Goal: Feedback & Contribution: Leave review/rating

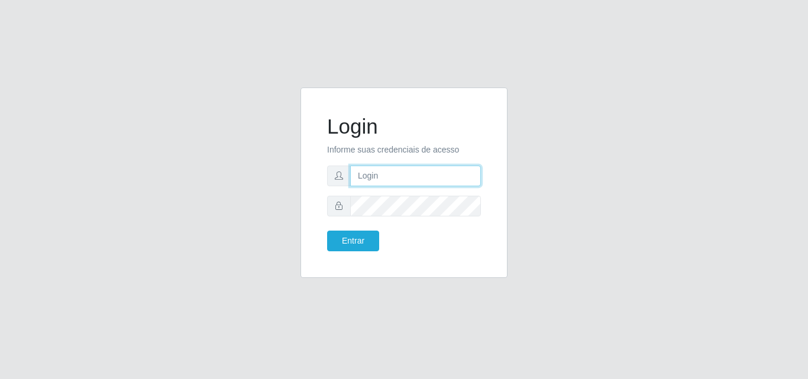
click at [395, 167] on input "text" at bounding box center [415, 176] width 131 height 21
type input "vitoria@saullus"
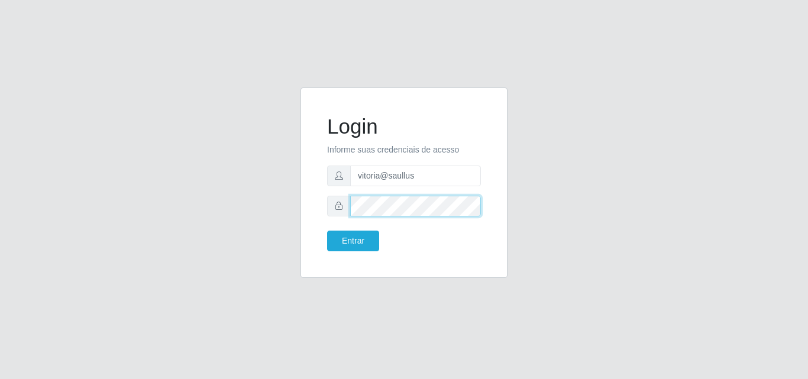
click at [327, 231] on button "Entrar" at bounding box center [353, 241] width 52 height 21
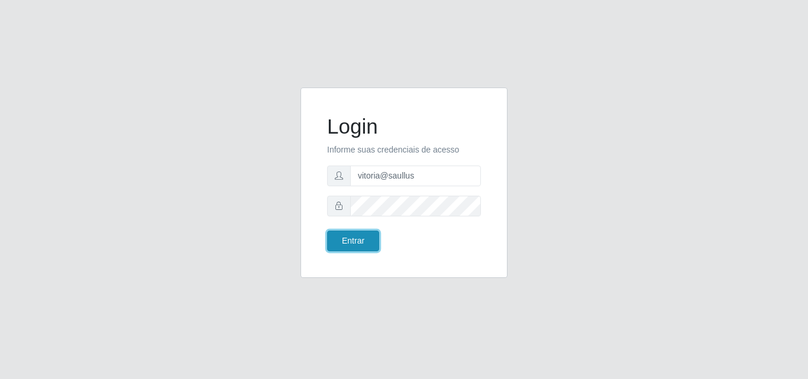
click at [372, 244] on button "Entrar" at bounding box center [353, 241] width 52 height 21
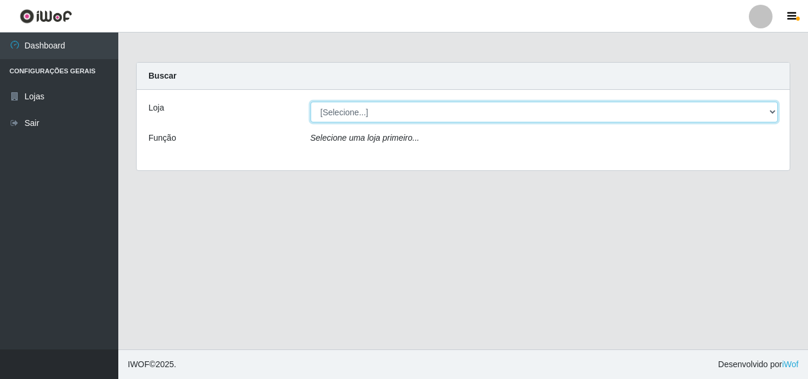
click at [423, 105] on select "[Selecione...] Saullus Supermercados" at bounding box center [544, 112] width 468 height 21
select select "423"
click at [310, 102] on select "[Selecione...] Saullus Supermercados" at bounding box center [544, 112] width 468 height 21
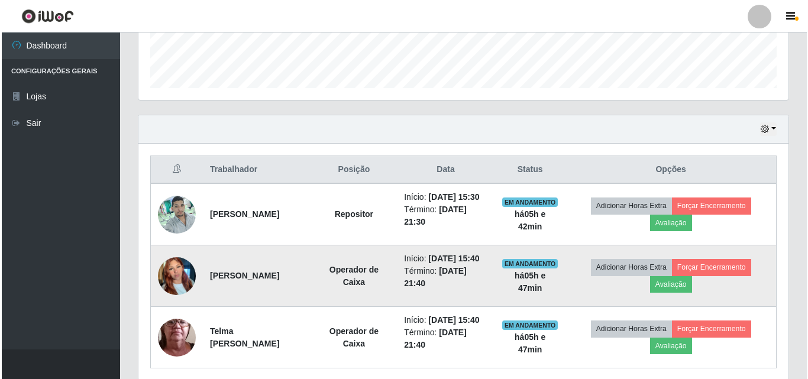
scroll to position [355, 0]
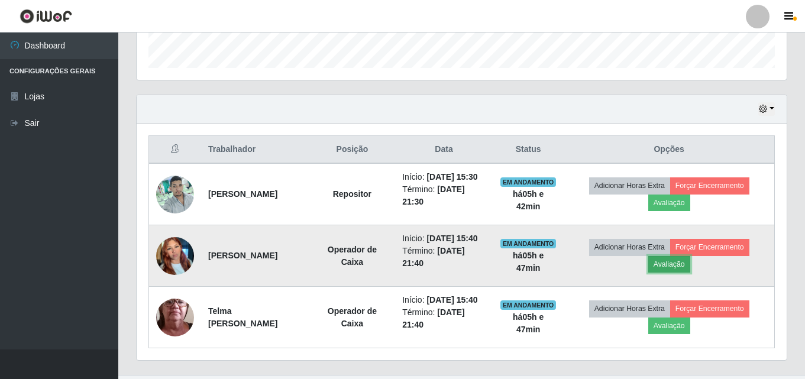
click at [685, 273] on button "Avaliação" at bounding box center [669, 264] width 42 height 17
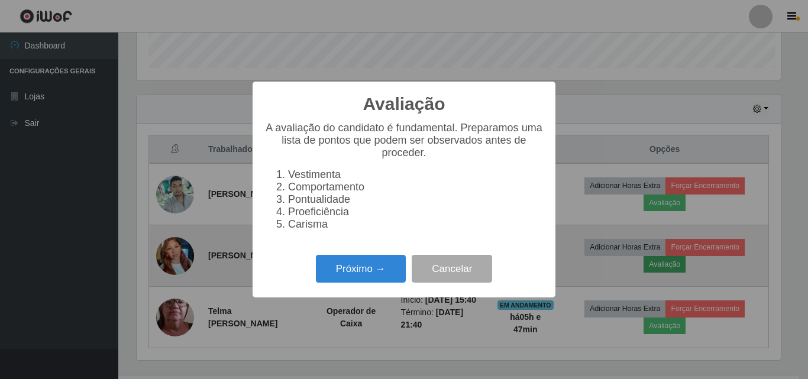
scroll to position [245, 644]
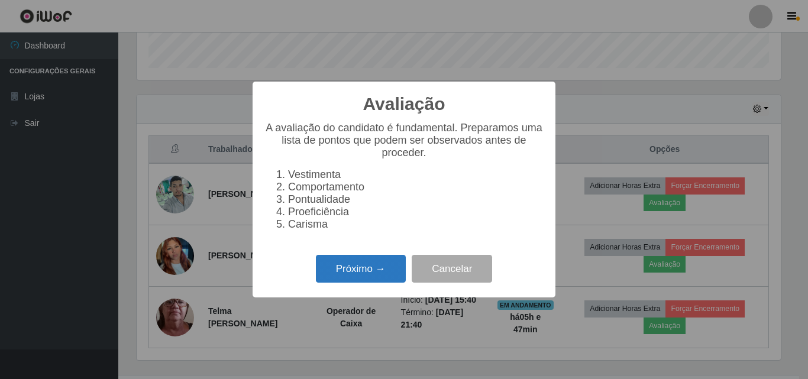
click at [320, 270] on button "Próximo →" at bounding box center [361, 269] width 90 height 28
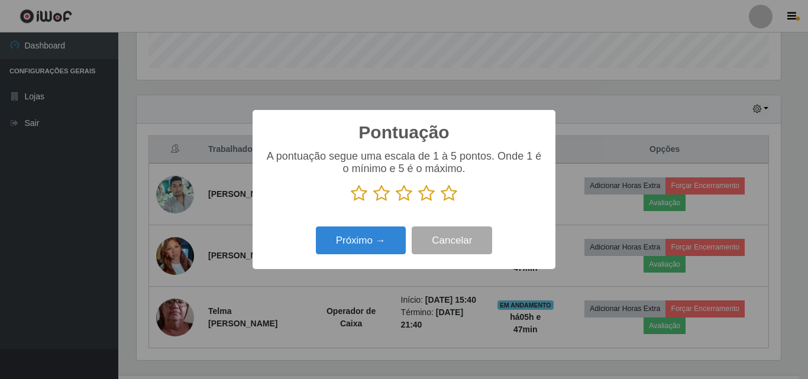
scroll to position [591070, 590671]
click at [461, 197] on p at bounding box center [403, 193] width 279 height 18
click at [454, 196] on icon at bounding box center [449, 193] width 17 height 18
click at [441, 202] on input "radio" at bounding box center [441, 202] width 0 height 0
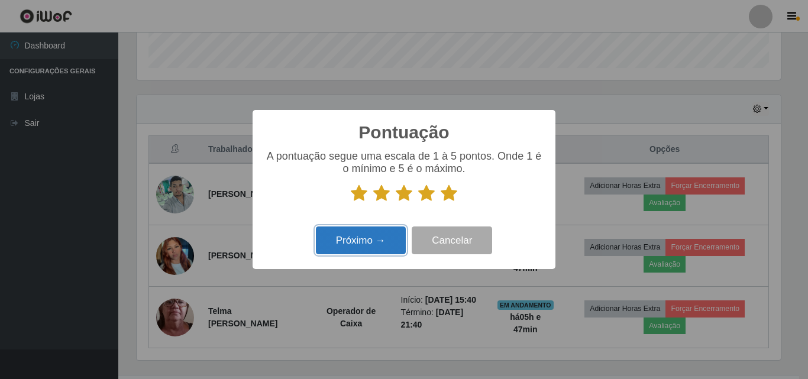
click at [383, 250] on button "Próximo →" at bounding box center [361, 240] width 90 height 28
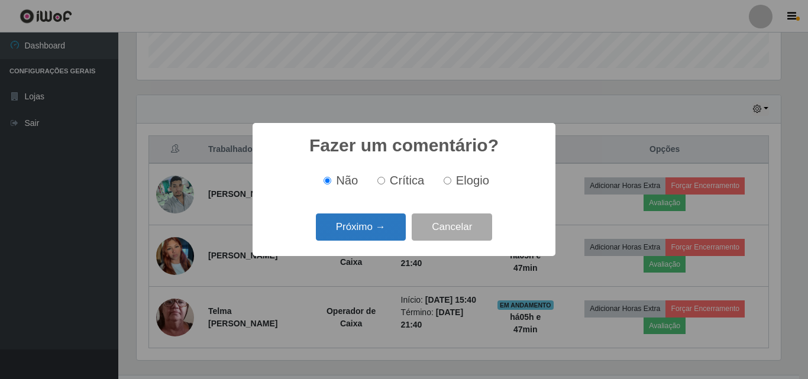
click at [375, 219] on button "Próximo →" at bounding box center [361, 227] width 90 height 28
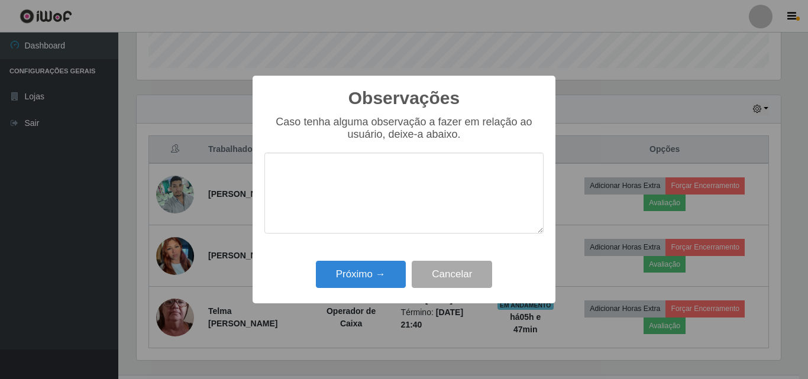
click at [375, 219] on textarea at bounding box center [403, 193] width 279 height 81
drag, startPoint x: 424, startPoint y: 173, endPoint x: 276, endPoint y: 173, distance: 147.8
click at [276, 173] on textarea "Otima profissional" at bounding box center [403, 193] width 279 height 81
type textarea "-"
click at [322, 177] on textarea "-" at bounding box center [403, 193] width 279 height 81
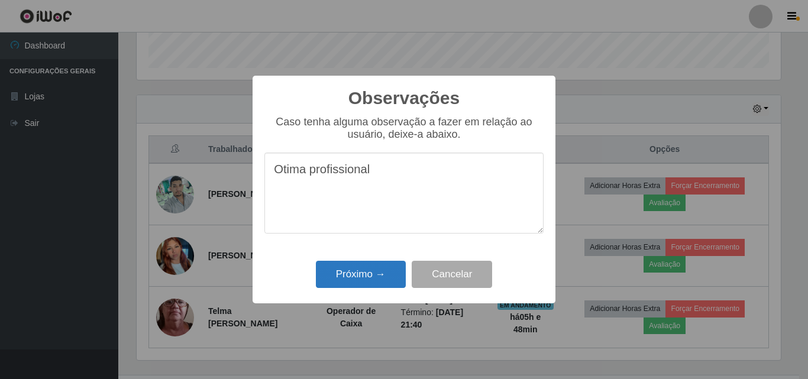
type textarea "Otima profissional"
click at [348, 267] on button "Próximo →" at bounding box center [361, 275] width 90 height 28
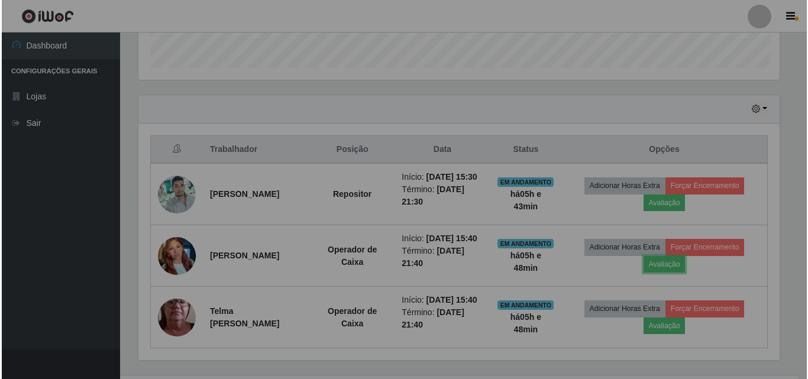
scroll to position [245, 650]
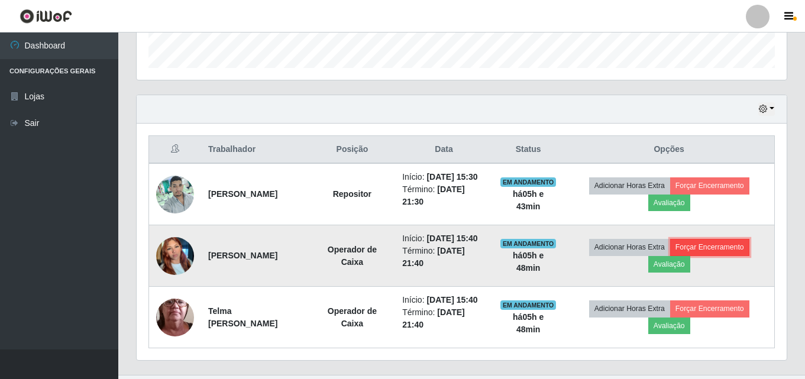
click at [730, 255] on button "Forçar Encerramento" at bounding box center [709, 247] width 79 height 17
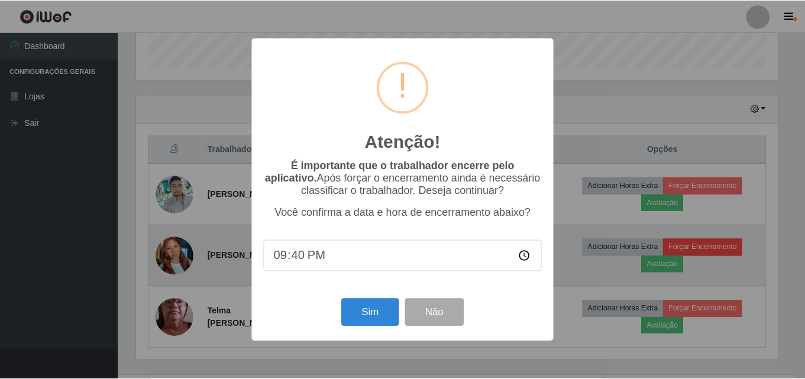
scroll to position [245, 644]
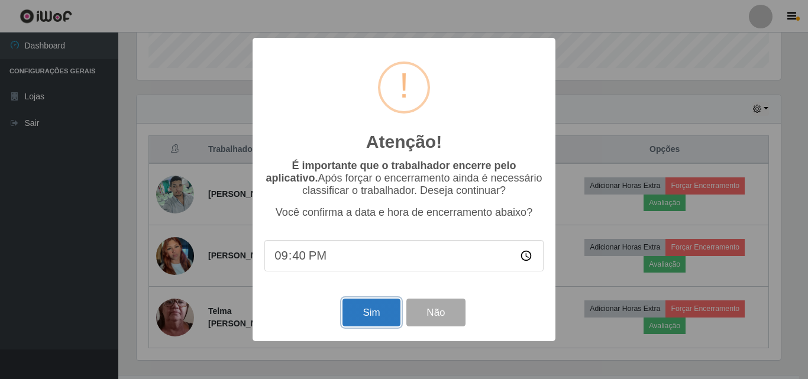
click at [378, 320] on button "Sim" at bounding box center [370, 313] width 57 height 28
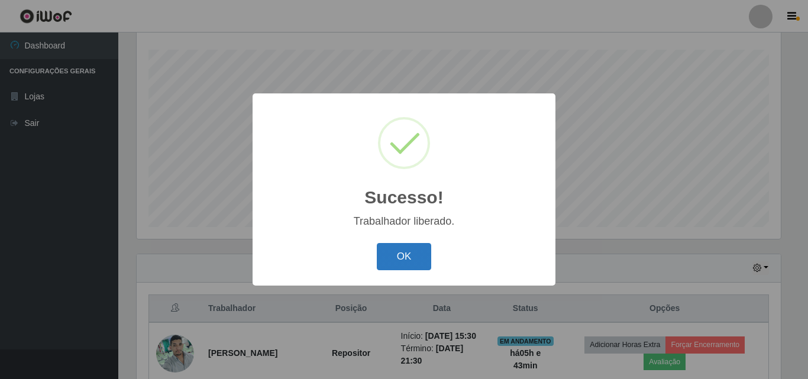
click at [417, 258] on button "OK" at bounding box center [404, 257] width 55 height 28
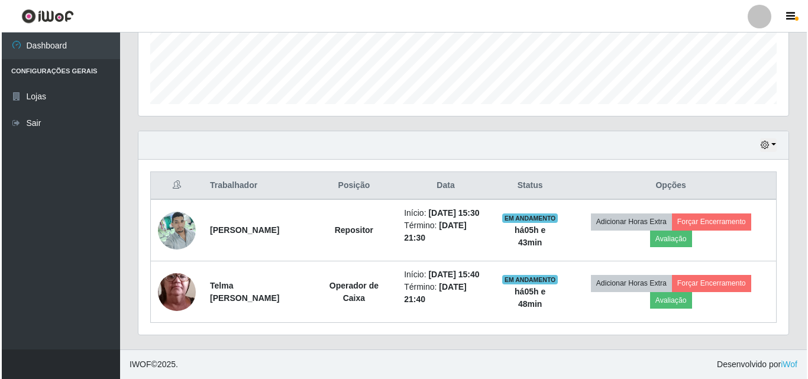
scroll to position [344, 0]
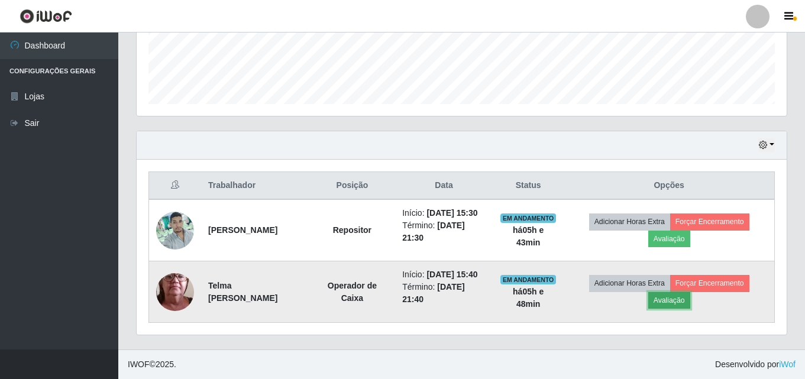
click at [675, 294] on button "Avaliação" at bounding box center [669, 300] width 42 height 17
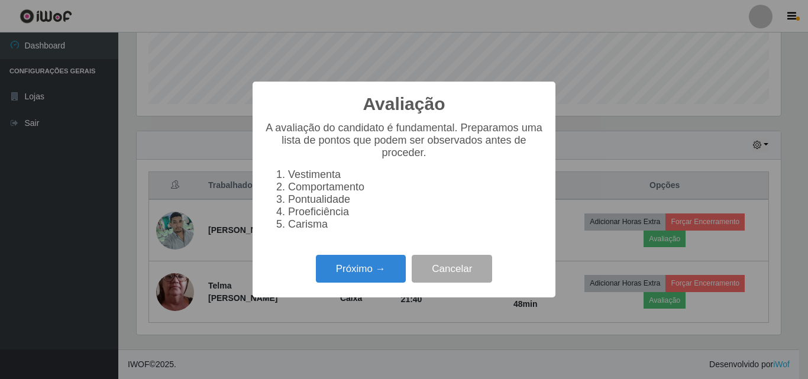
scroll to position [245, 644]
click at [363, 283] on button "Próximo →" at bounding box center [361, 269] width 90 height 28
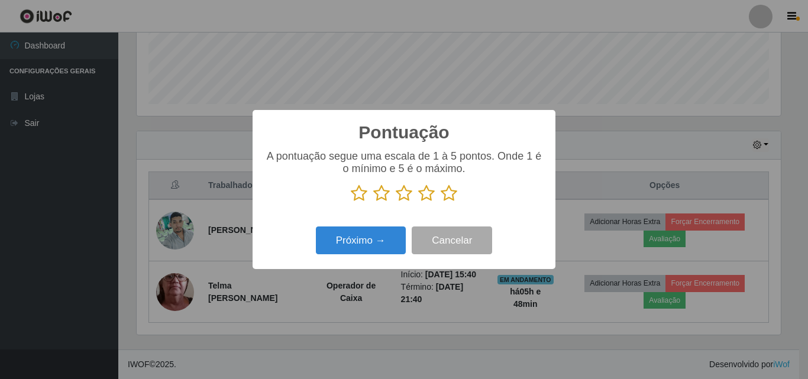
scroll to position [591070, 590671]
click at [409, 195] on icon at bounding box center [404, 193] width 17 height 18
click at [396, 202] on input "radio" at bounding box center [396, 202] width 0 height 0
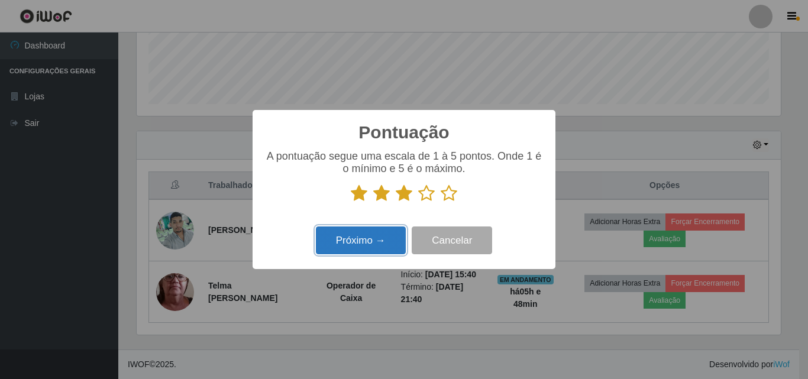
click at [384, 241] on button "Próximo →" at bounding box center [361, 240] width 90 height 28
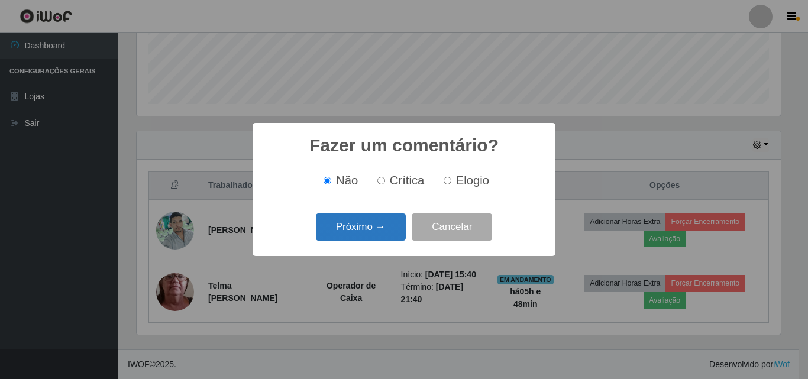
click at [384, 236] on button "Próximo →" at bounding box center [361, 227] width 90 height 28
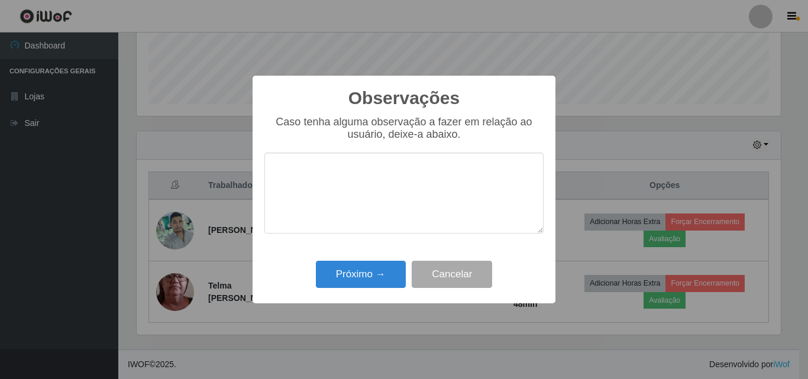
click at [408, 196] on textarea at bounding box center [403, 193] width 279 height 81
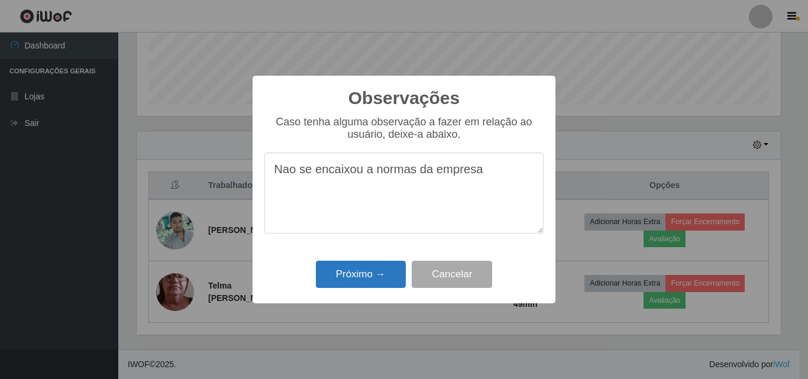
type textarea "Nao se encaixou a normas da empresa"
click at [371, 281] on button "Próximo →" at bounding box center [361, 275] width 90 height 28
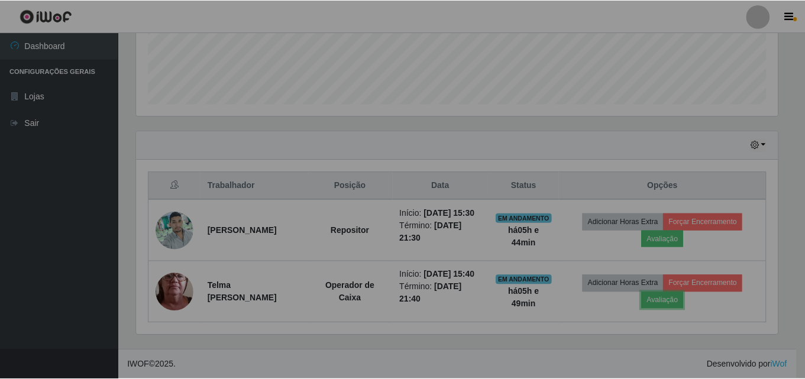
scroll to position [245, 650]
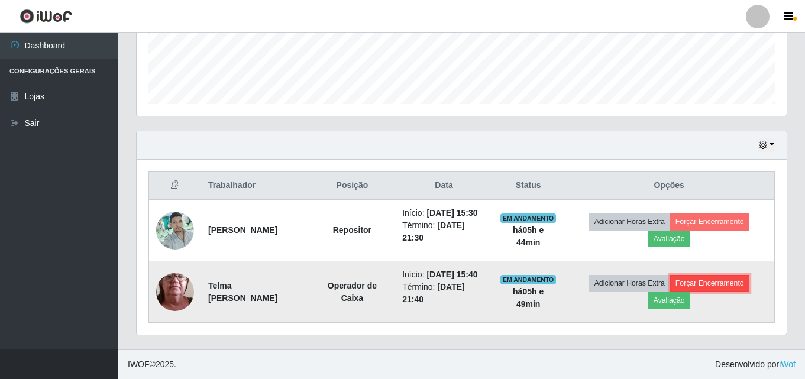
click at [712, 276] on button "Forçar Encerramento" at bounding box center [709, 283] width 79 height 17
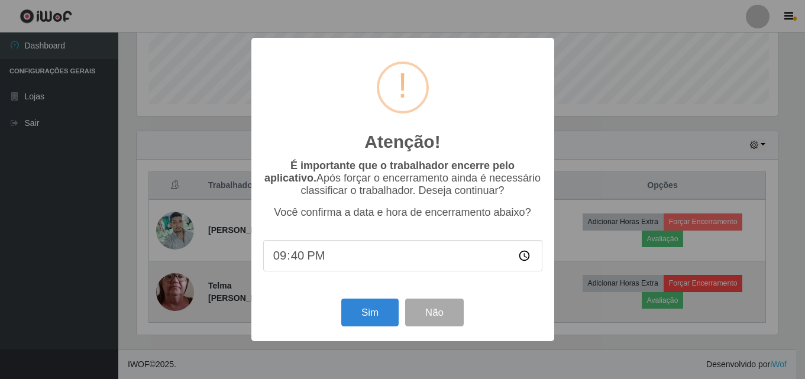
scroll to position [245, 644]
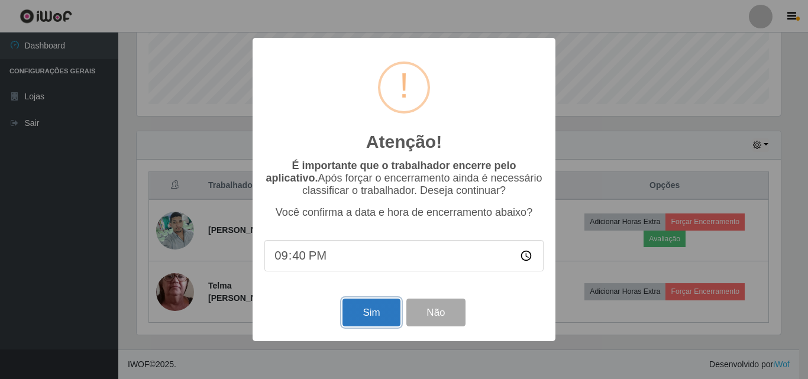
click at [361, 325] on button "Sim" at bounding box center [370, 313] width 57 height 28
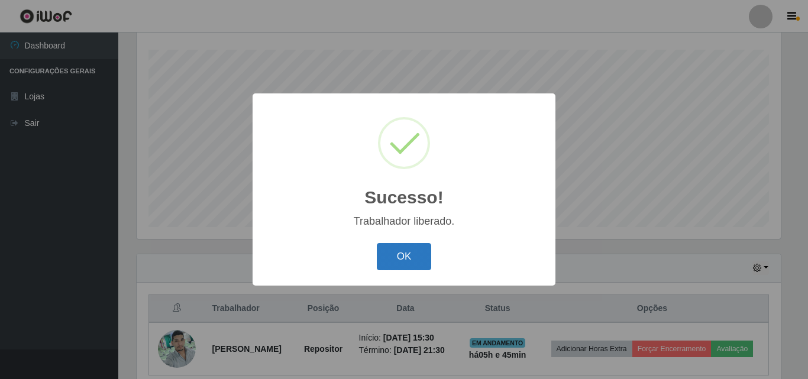
click at [413, 247] on button "OK" at bounding box center [404, 257] width 55 height 28
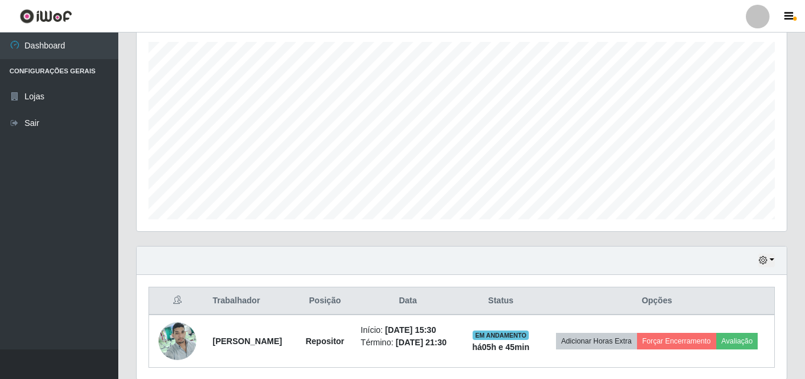
scroll to position [257, 0]
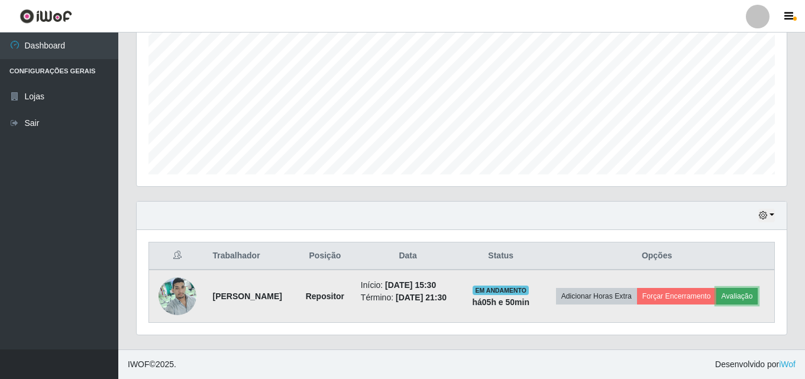
click at [716, 305] on button "Avaliação" at bounding box center [737, 296] width 42 height 17
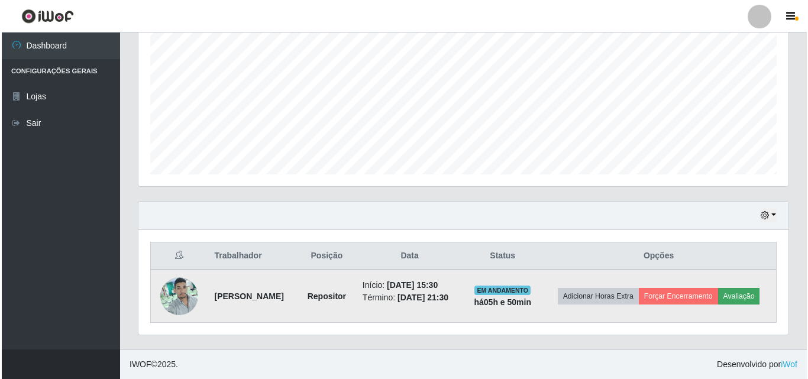
scroll to position [245, 644]
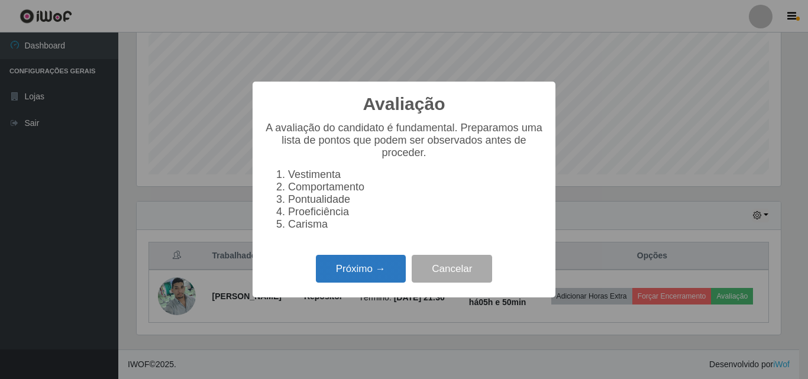
click at [339, 270] on button "Próximo →" at bounding box center [361, 269] width 90 height 28
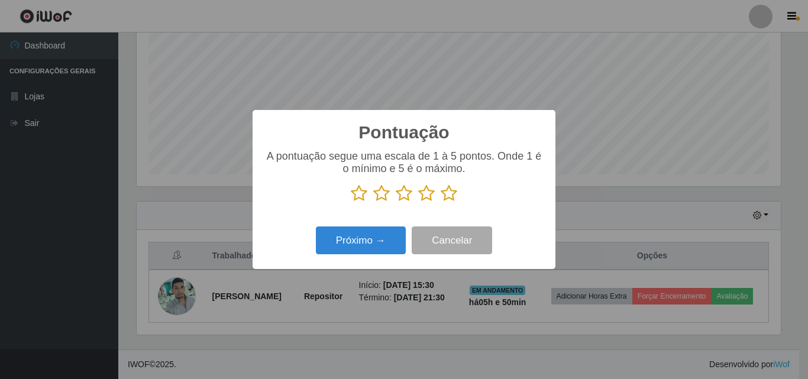
click at [449, 196] on icon at bounding box center [449, 193] width 17 height 18
click at [441, 202] on input "radio" at bounding box center [441, 202] width 0 height 0
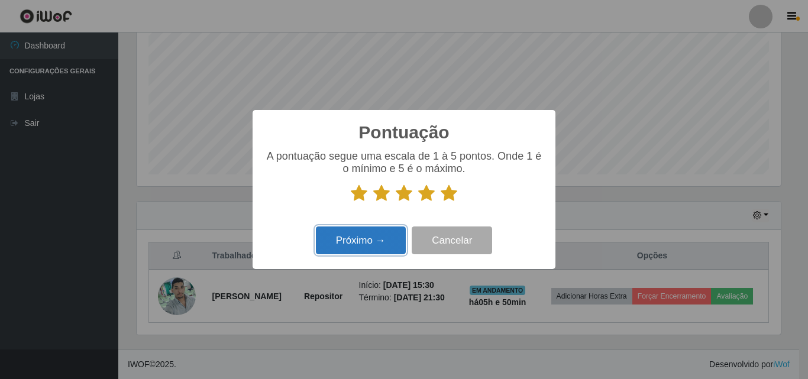
click at [385, 240] on button "Próximo →" at bounding box center [361, 240] width 90 height 28
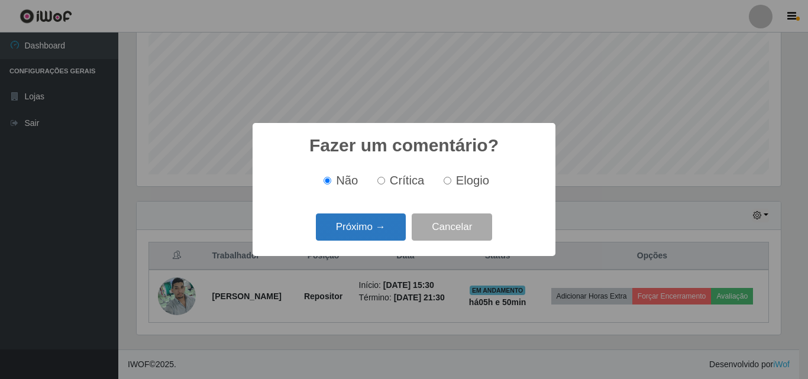
click at [385, 231] on button "Próximo →" at bounding box center [361, 227] width 90 height 28
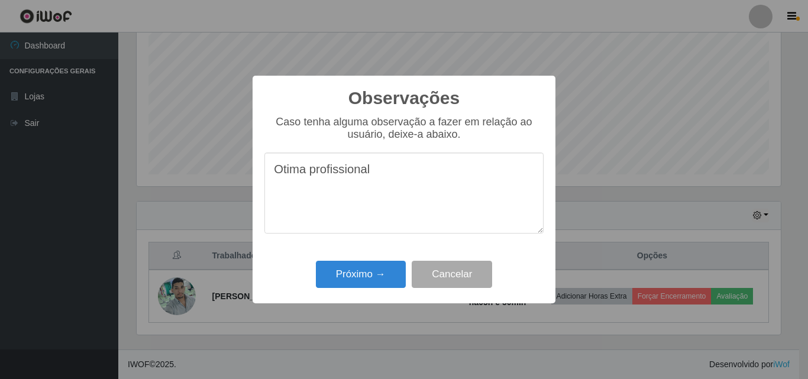
click at [307, 171] on textarea "Otima profissional" at bounding box center [403, 193] width 279 height 81
type textarea "Otimo profissional"
click at [368, 267] on button "Próximo →" at bounding box center [361, 275] width 90 height 28
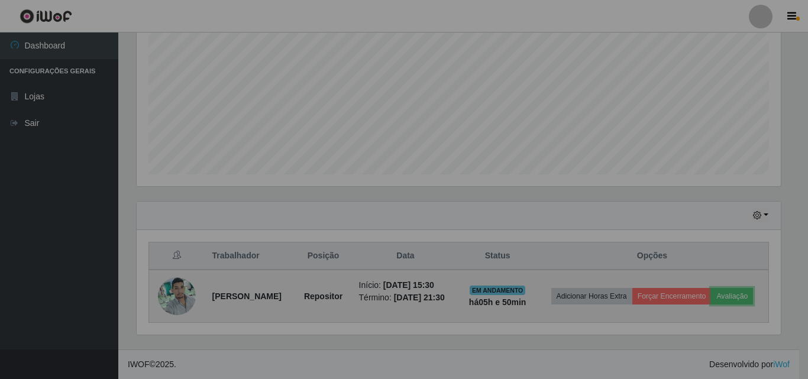
scroll to position [245, 650]
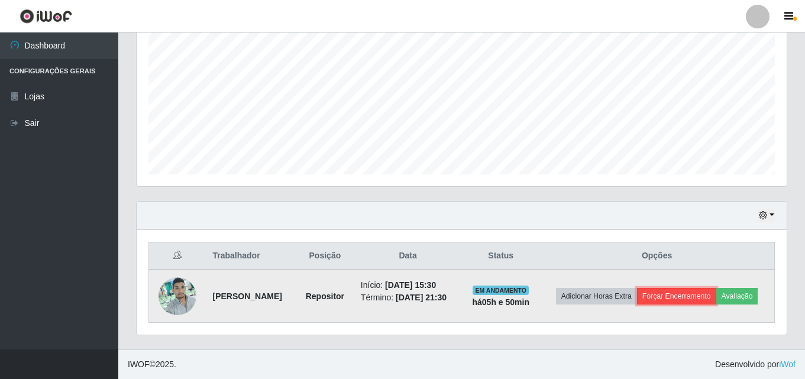
click at [716, 291] on button "Forçar Encerramento" at bounding box center [676, 296] width 79 height 17
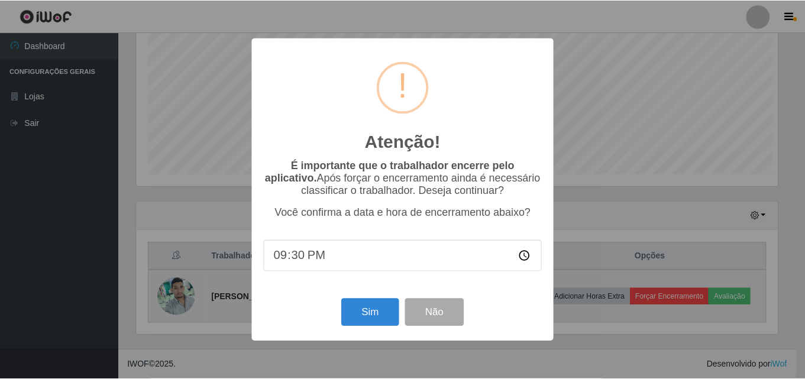
scroll to position [245, 644]
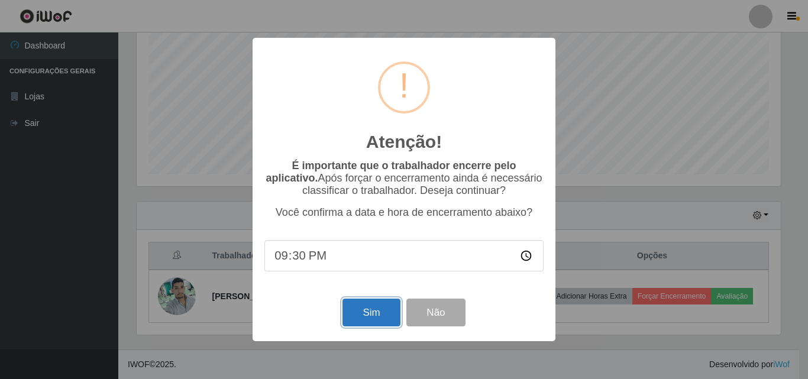
click at [361, 312] on button "Sim" at bounding box center [370, 313] width 57 height 28
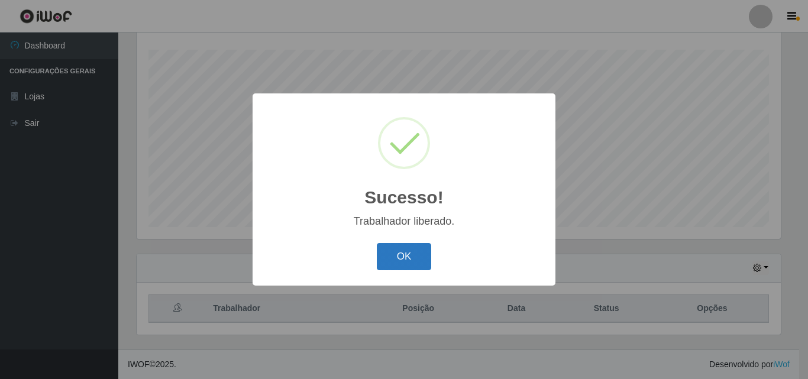
click at [423, 249] on button "OK" at bounding box center [404, 257] width 55 height 28
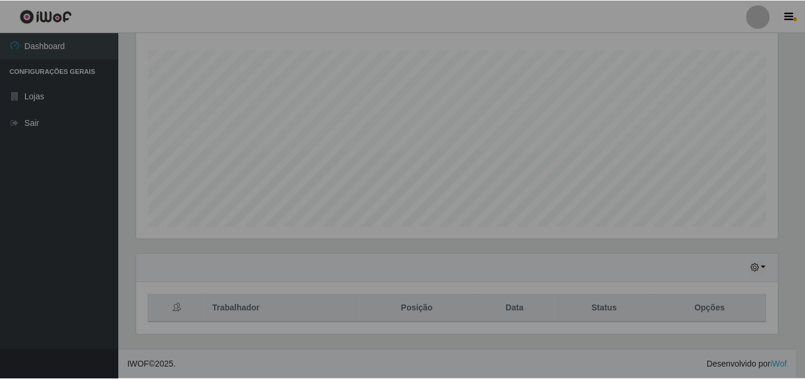
scroll to position [245, 650]
